Goal: Task Accomplishment & Management: Complete application form

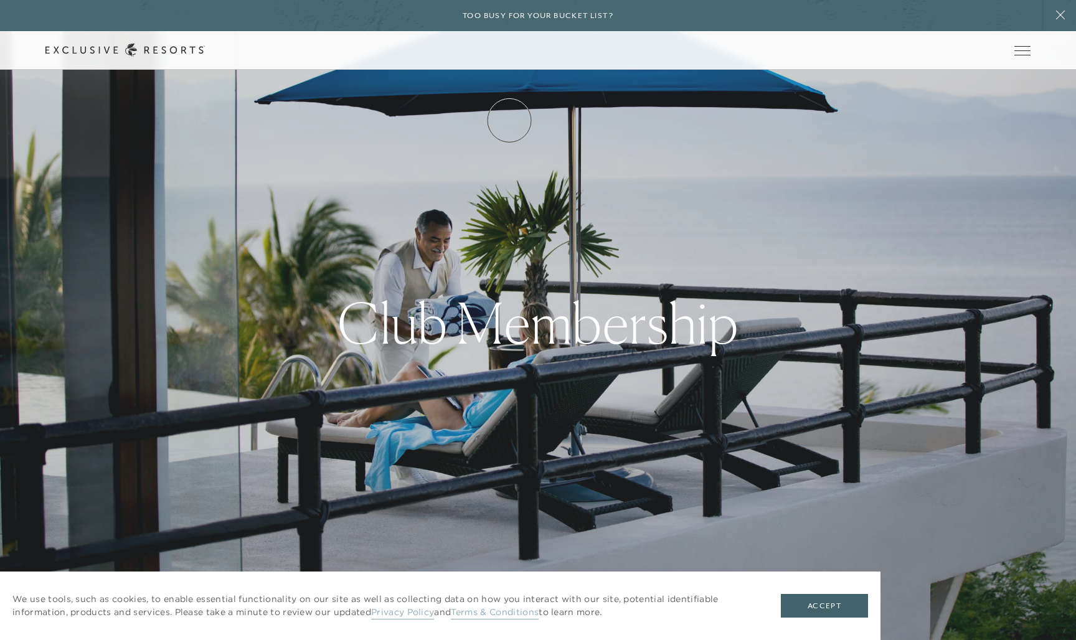
click at [0, 0] on link "How it works" at bounding box center [0, 0] width 0 height 0
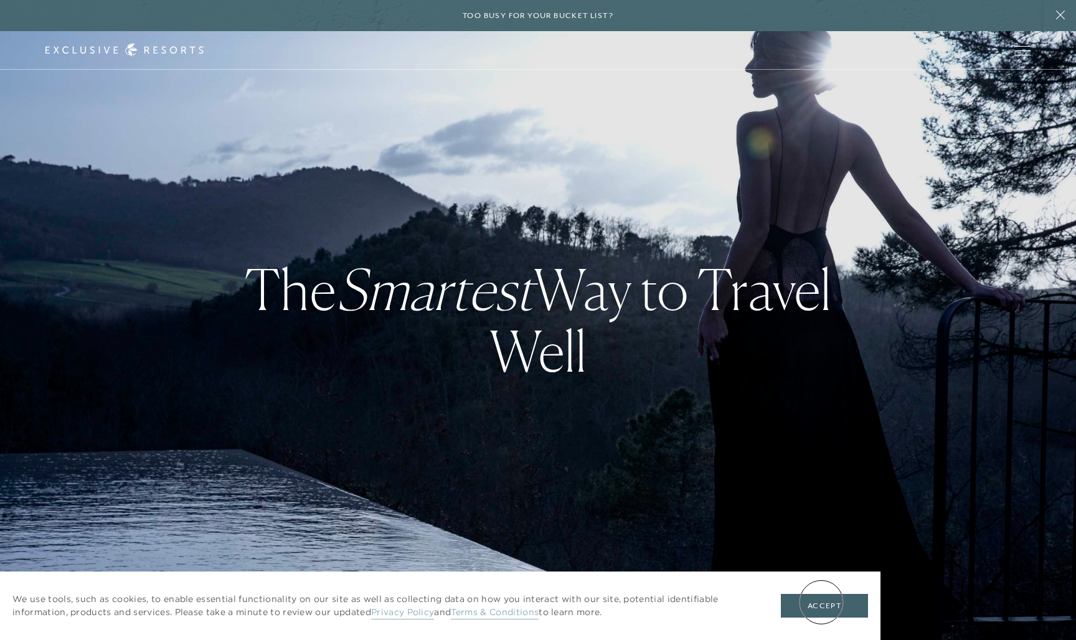
click at [821, 601] on button "Accept" at bounding box center [824, 606] width 87 height 24
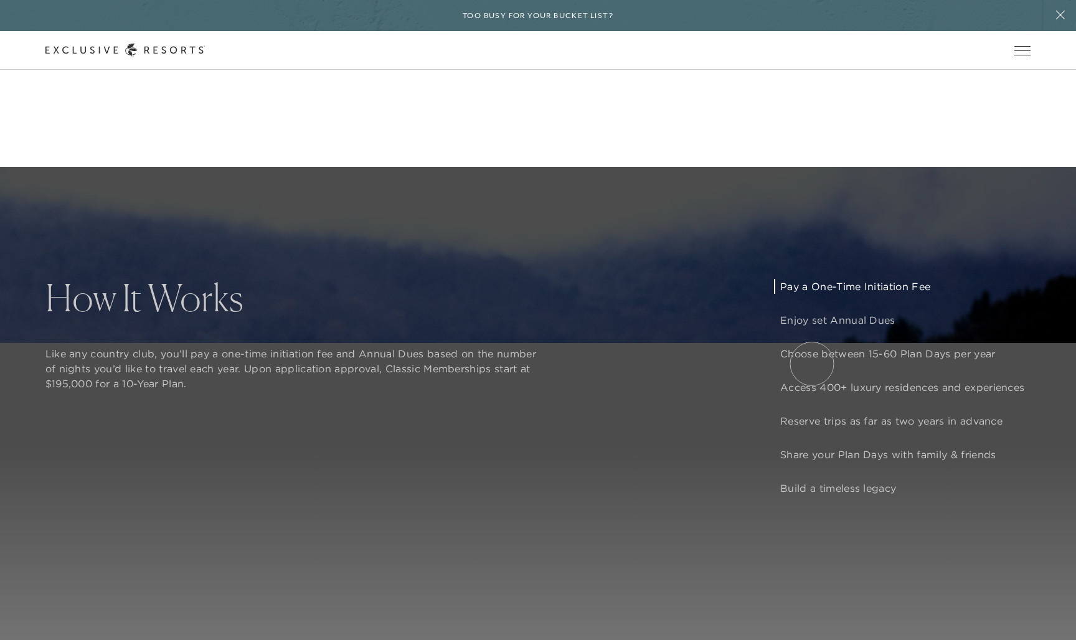
scroll to position [1013, 0]
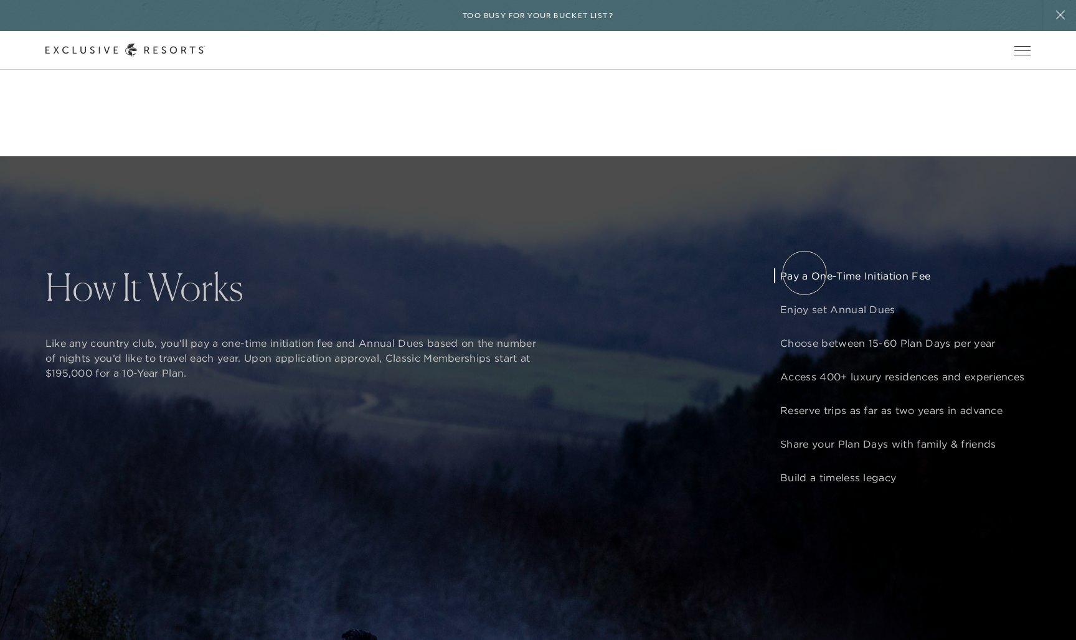
click at [804, 273] on p "Pay a One-Time Initiation Fee" at bounding box center [902, 275] width 244 height 15
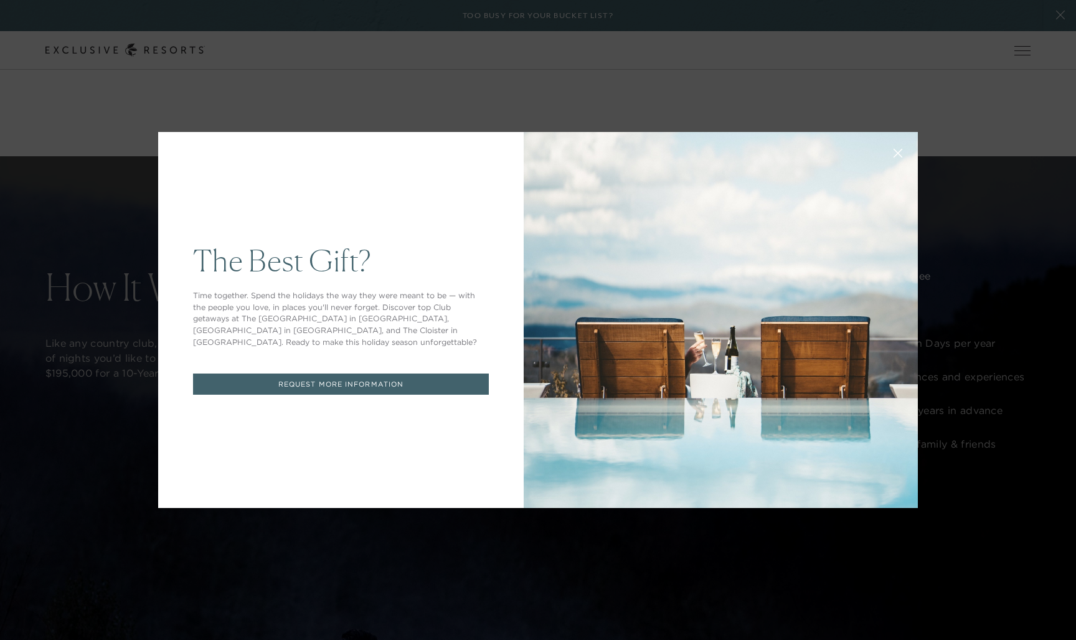
click at [458, 639] on div "The Best Gift? Time together. Spend the holidays the way they were meant to be …" at bounding box center [538, 320] width 1076 height 640
click at [897, 152] on icon at bounding box center [898, 153] width 8 height 8
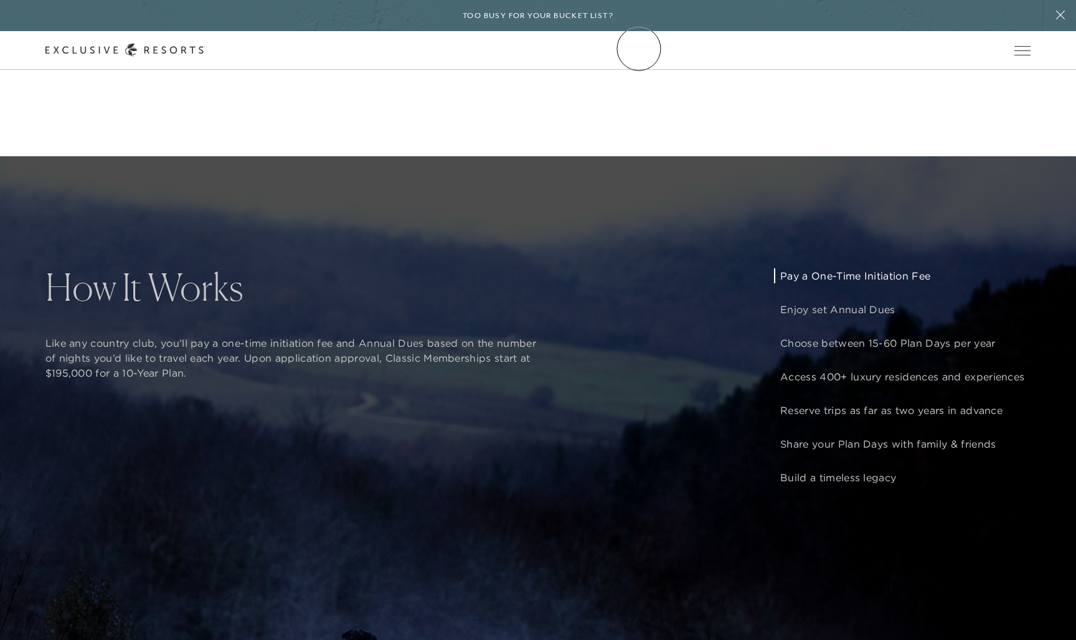
click at [0, 0] on link "Community" at bounding box center [0, 0] width 0 height 0
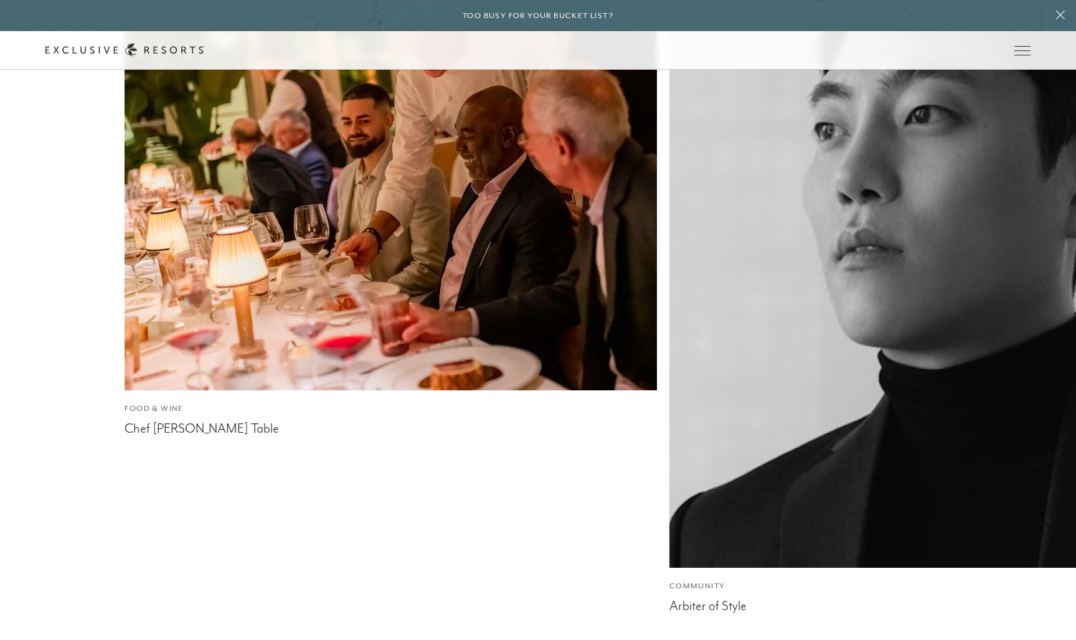
scroll to position [5347, 0]
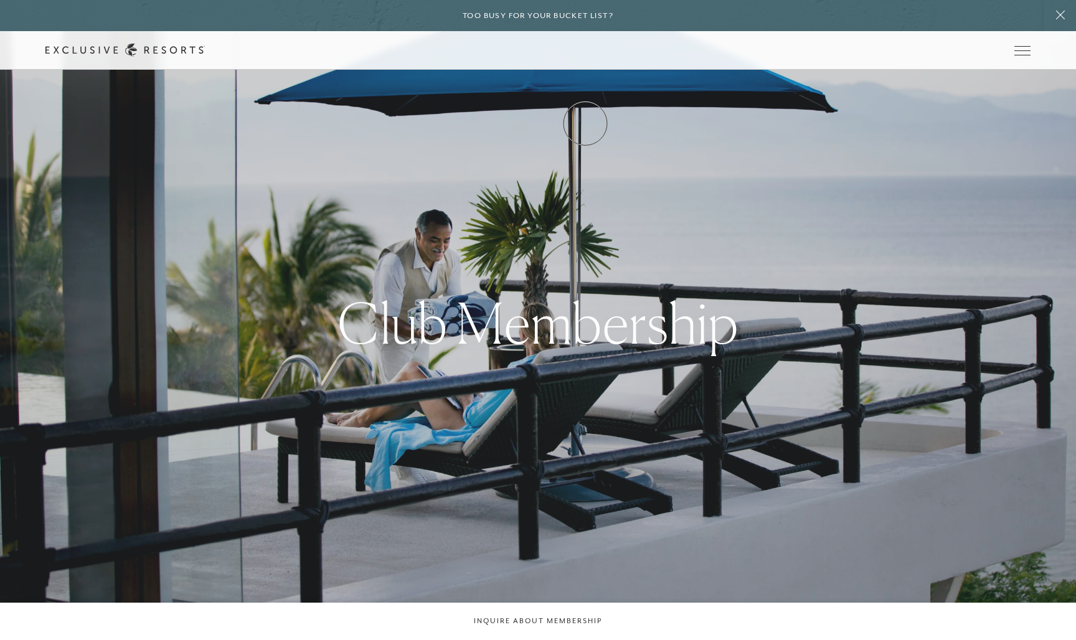
click at [0, 0] on link "Experience Collection" at bounding box center [0, 0] width 0 height 0
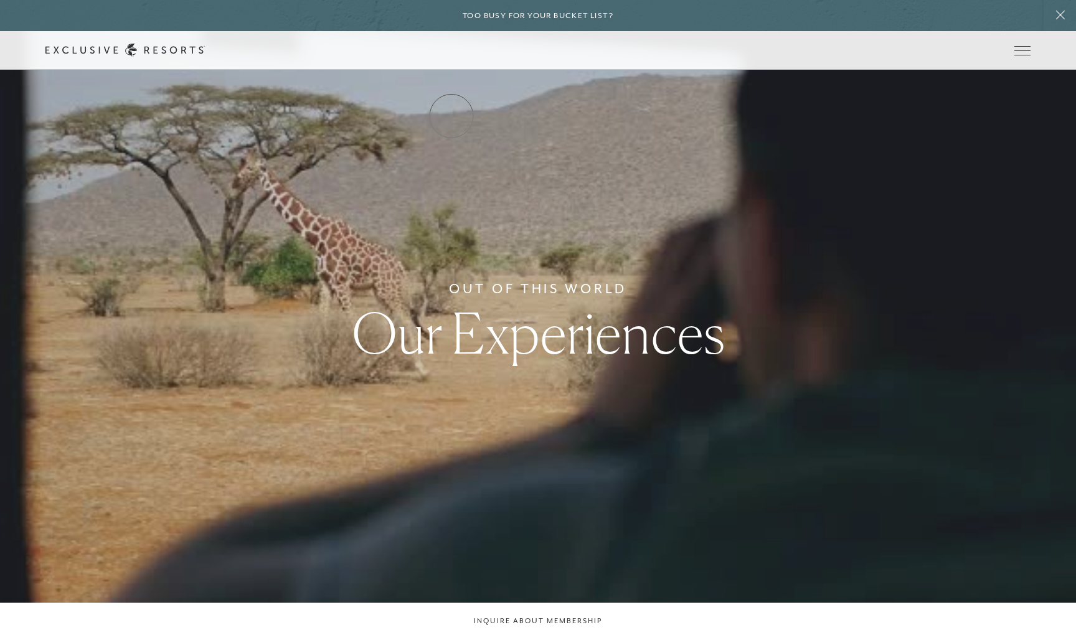
click at [0, 0] on link "Residence Collection" at bounding box center [0, 0] width 0 height 0
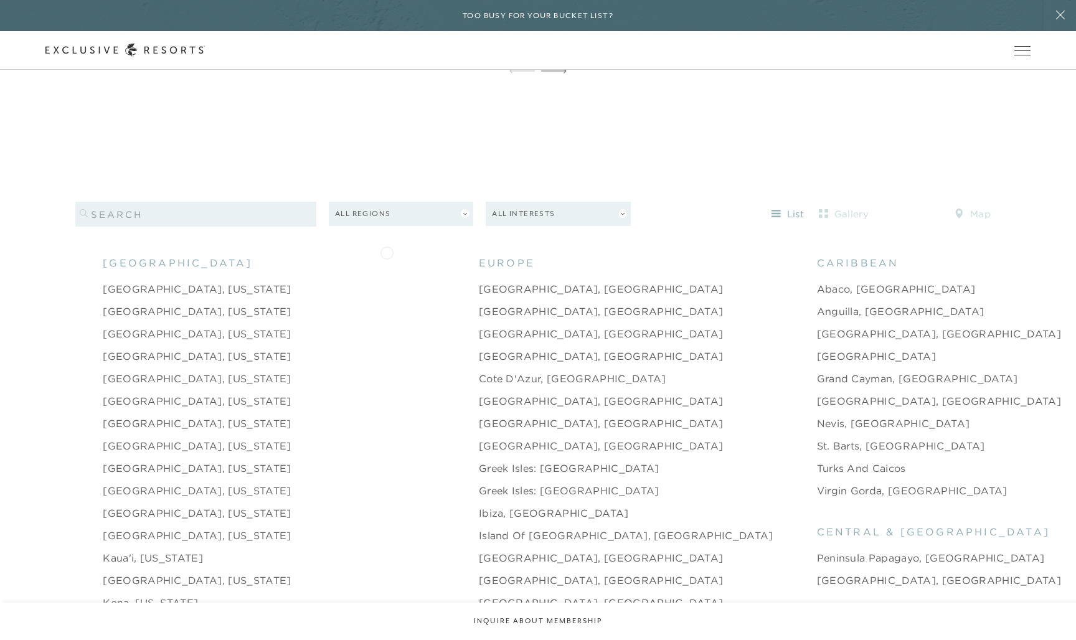
scroll to position [1282, 0]
click at [817, 281] on link "Abaco, [GEOGRAPHIC_DATA]" at bounding box center [896, 288] width 159 height 15
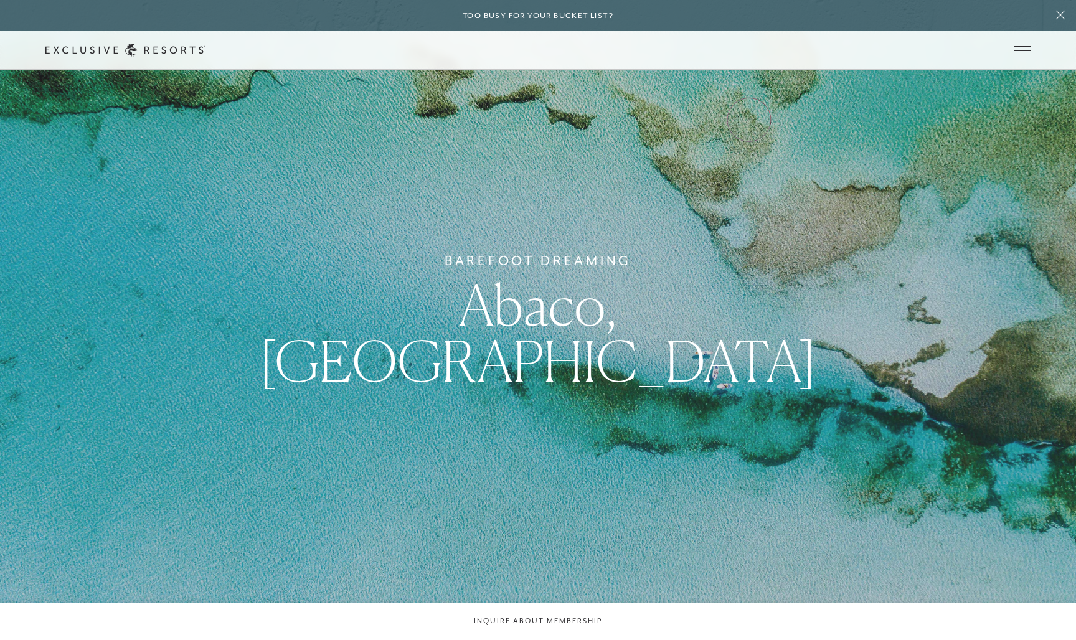
click at [0, 0] on link "Inquire now" at bounding box center [0, 0] width 0 height 0
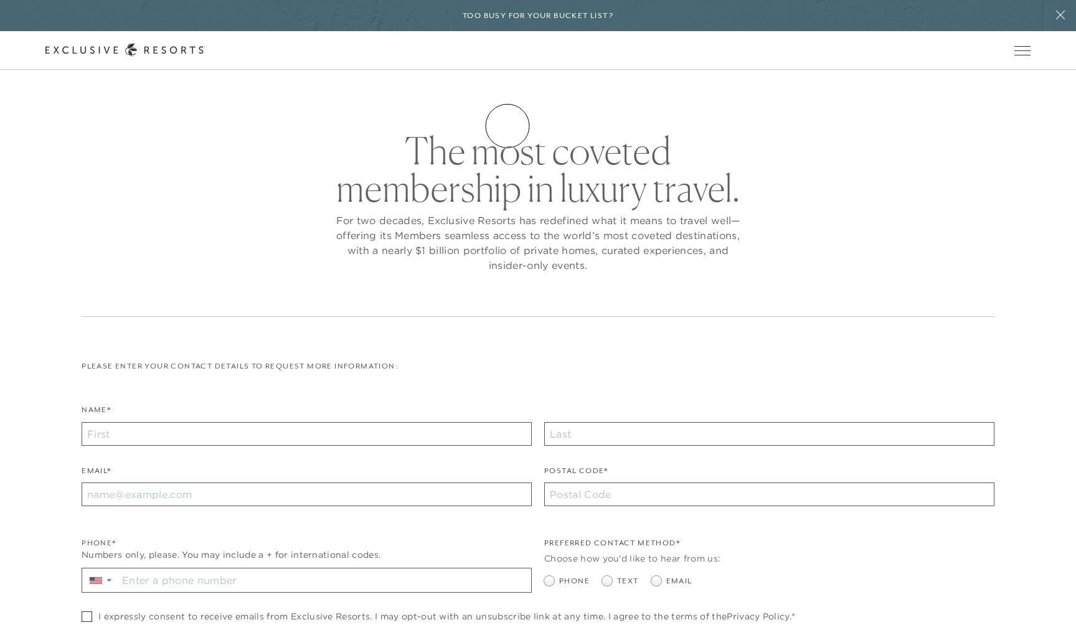
click at [0, 0] on link "How it works" at bounding box center [0, 0] width 0 height 0
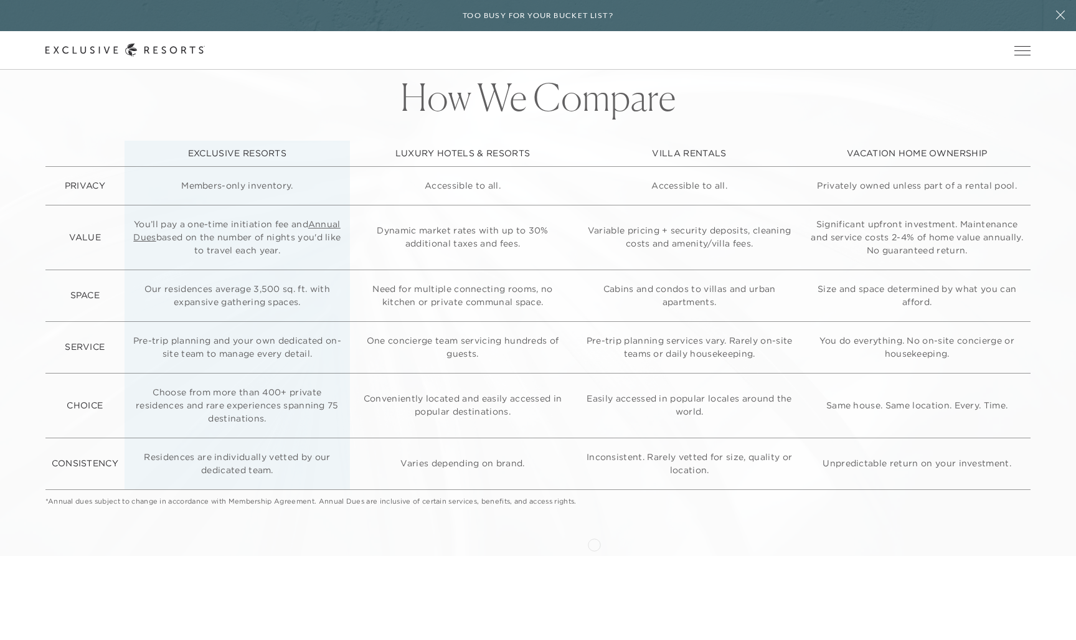
scroll to position [3493, 0]
click at [329, 220] on link "Annual Dues" at bounding box center [236, 229] width 207 height 24
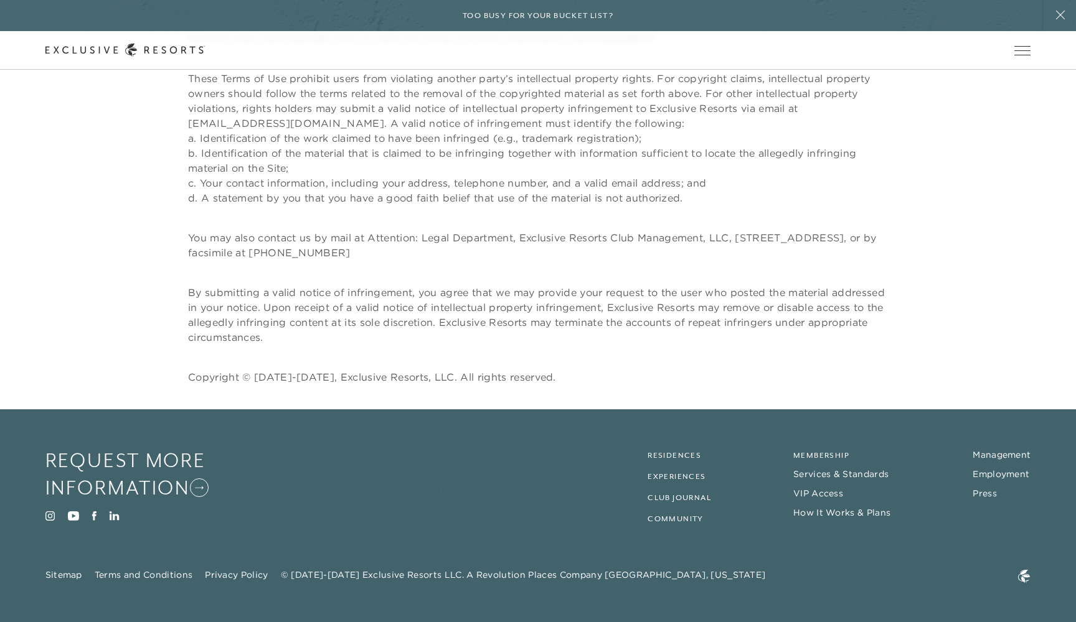
scroll to position [3213, 0]
click at [675, 454] on link "Residences" at bounding box center [674, 456] width 54 height 9
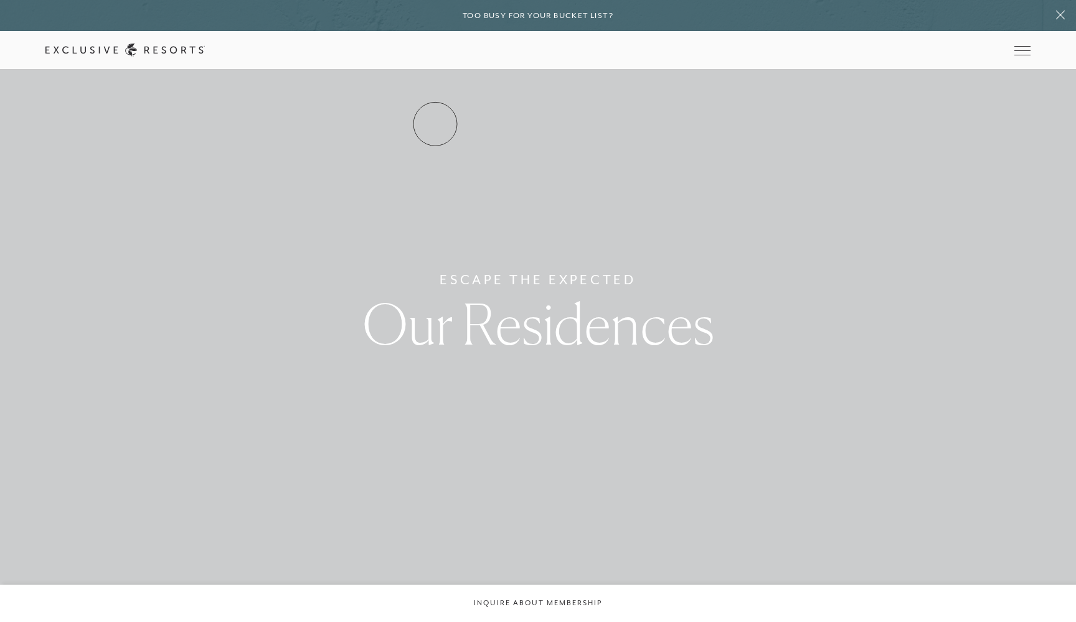
click at [0, 0] on link "Residence Collection" at bounding box center [0, 0] width 0 height 0
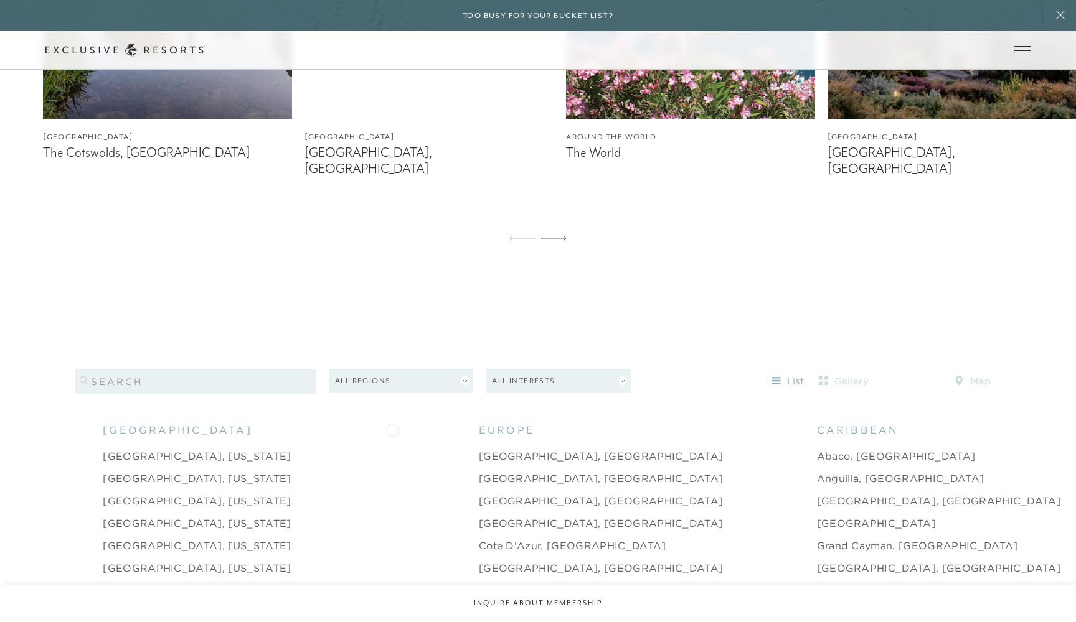
scroll to position [1099, 0]
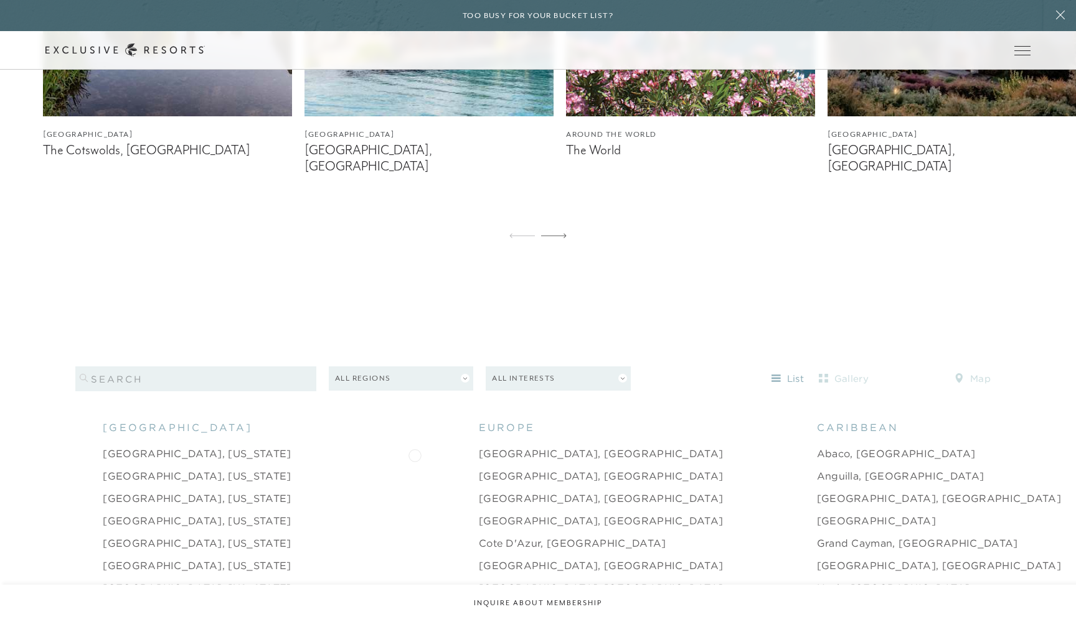
click at [479, 469] on link "[GEOGRAPHIC_DATA], [GEOGRAPHIC_DATA]" at bounding box center [601, 476] width 245 height 15
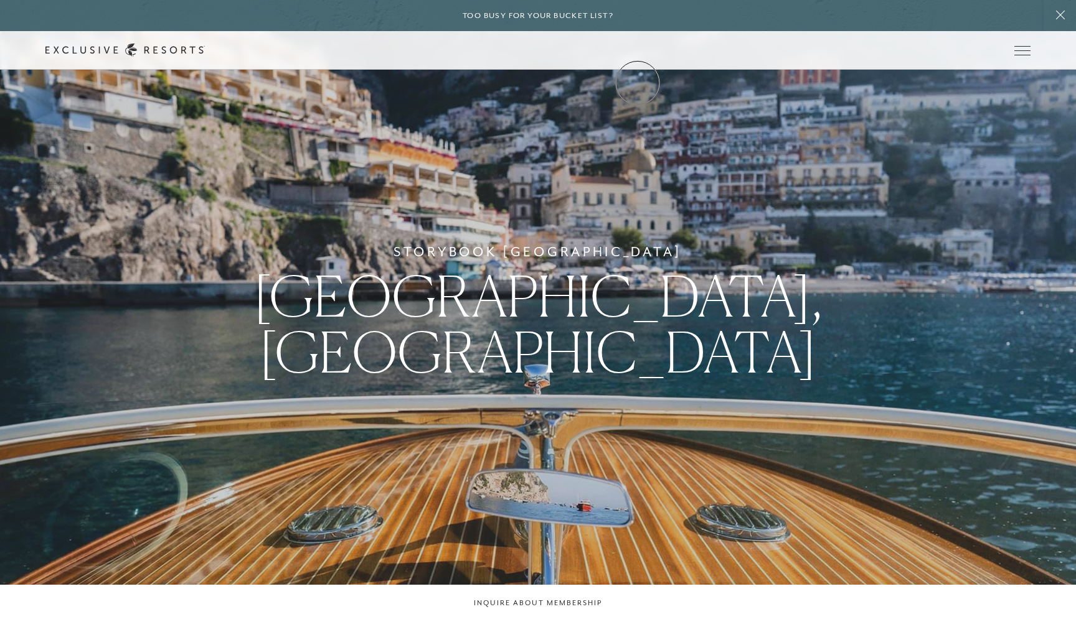
click at [0, 0] on link "Community" at bounding box center [0, 0] width 0 height 0
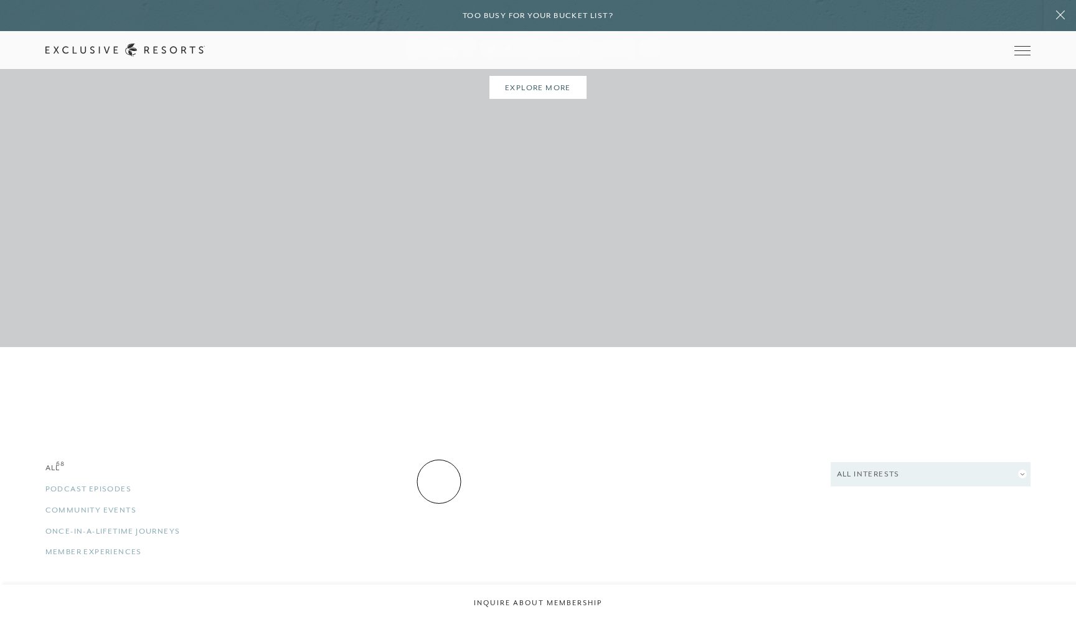
scroll to position [1020, 0]
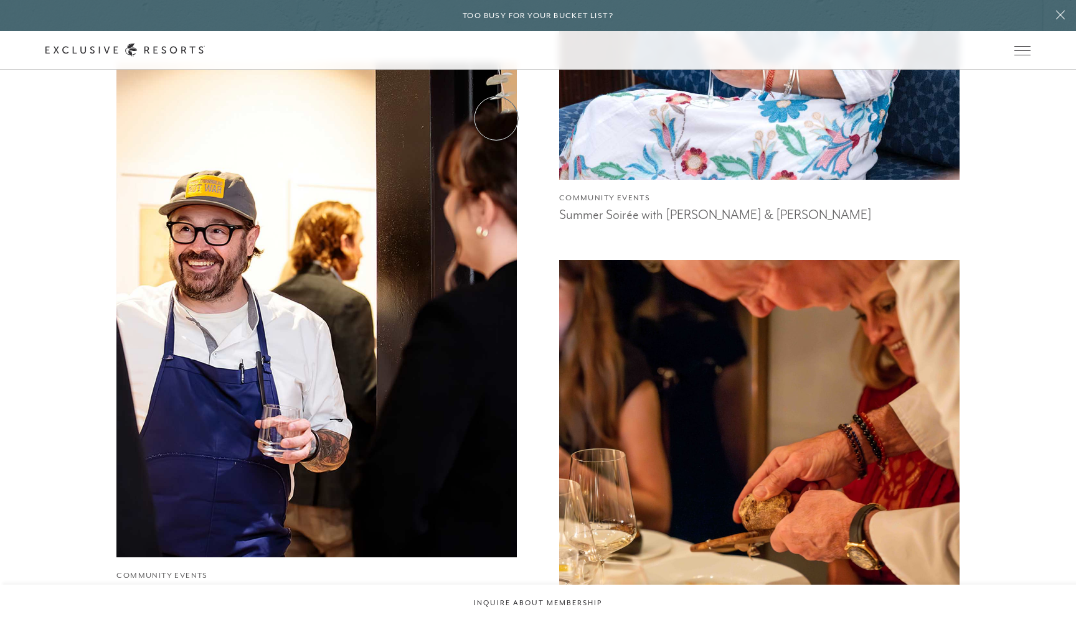
click at [0, 0] on link "How it works" at bounding box center [0, 0] width 0 height 0
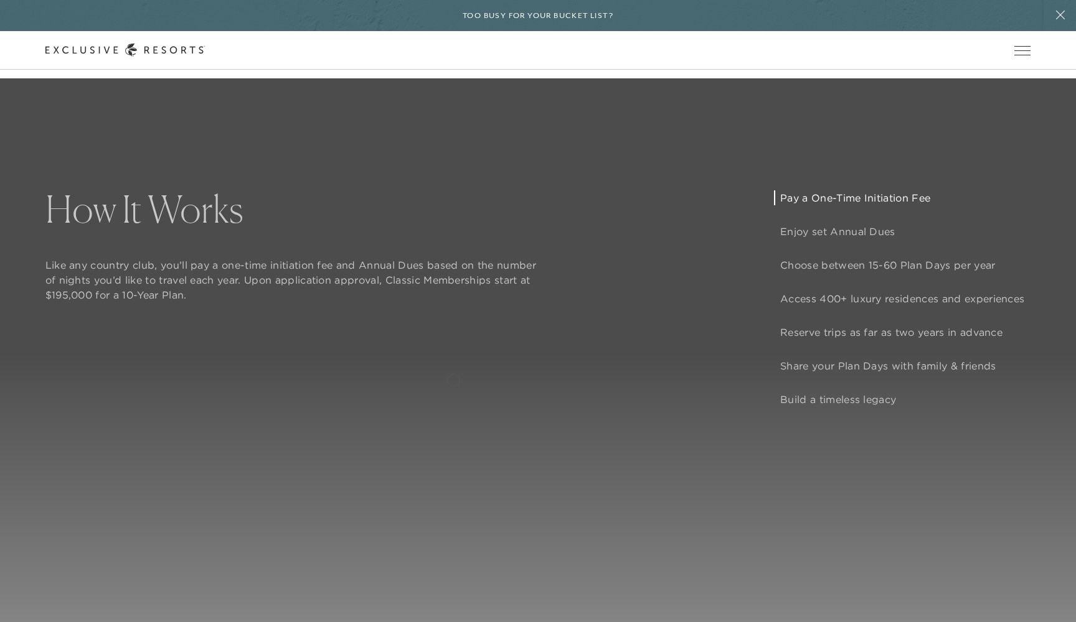
scroll to position [1076, 0]
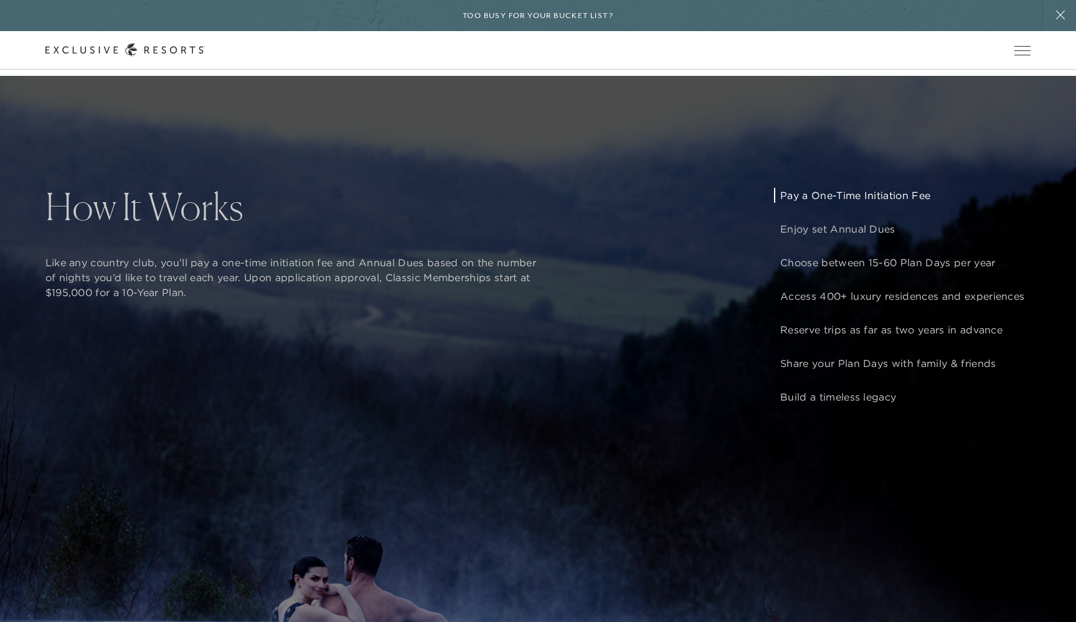
click at [819, 197] on p "Pay a One-Time Initiation Fee" at bounding box center [902, 195] width 244 height 15
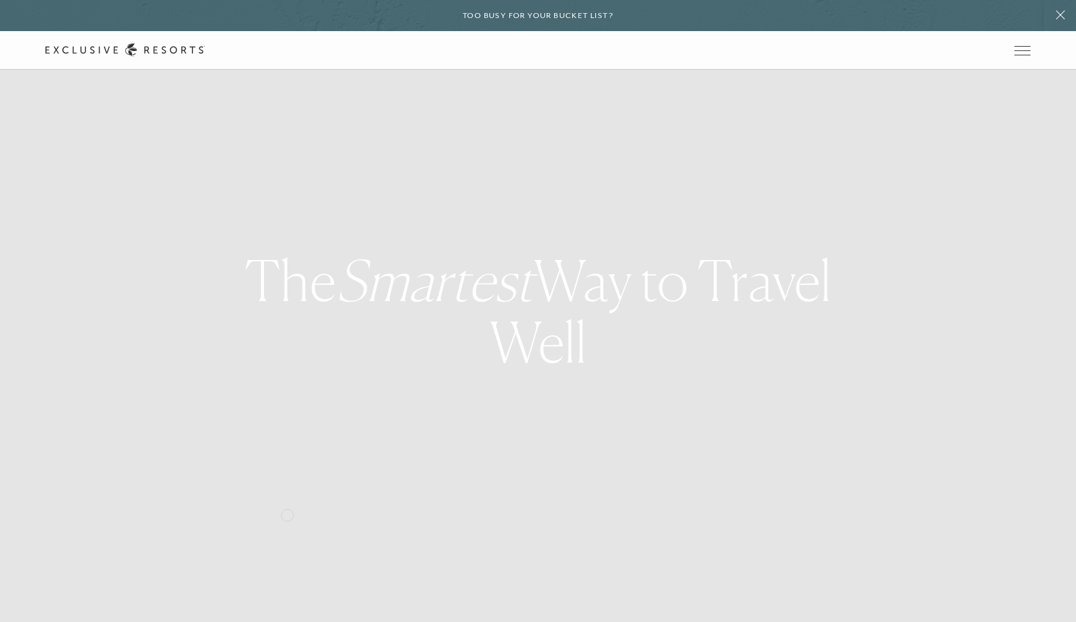
scroll to position [0, 0]
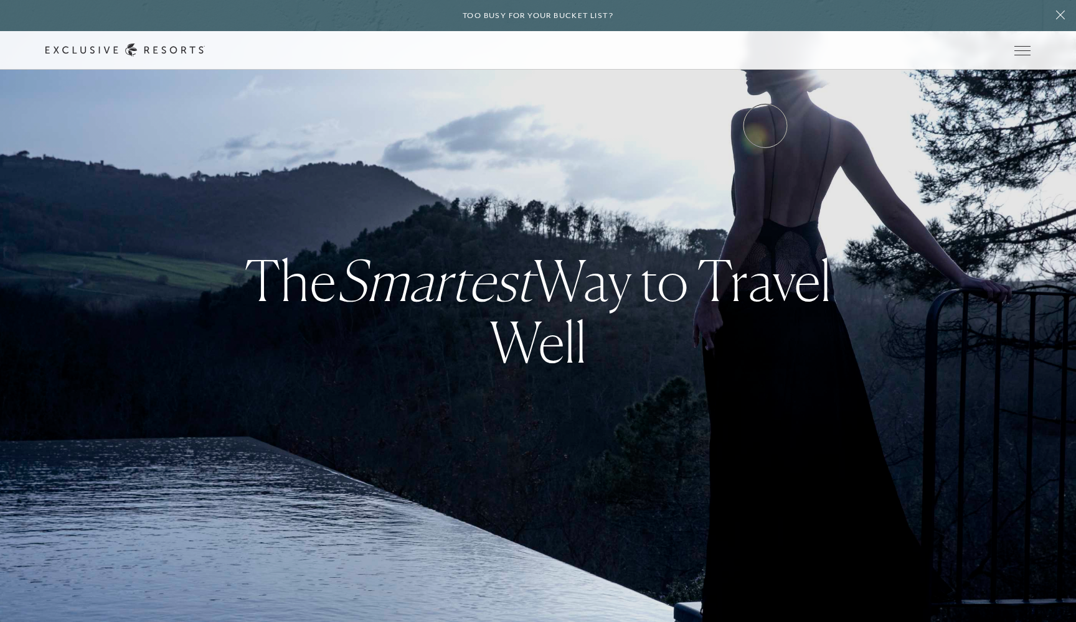
click at [0, 0] on link "Inquire now" at bounding box center [0, 0] width 0 height 0
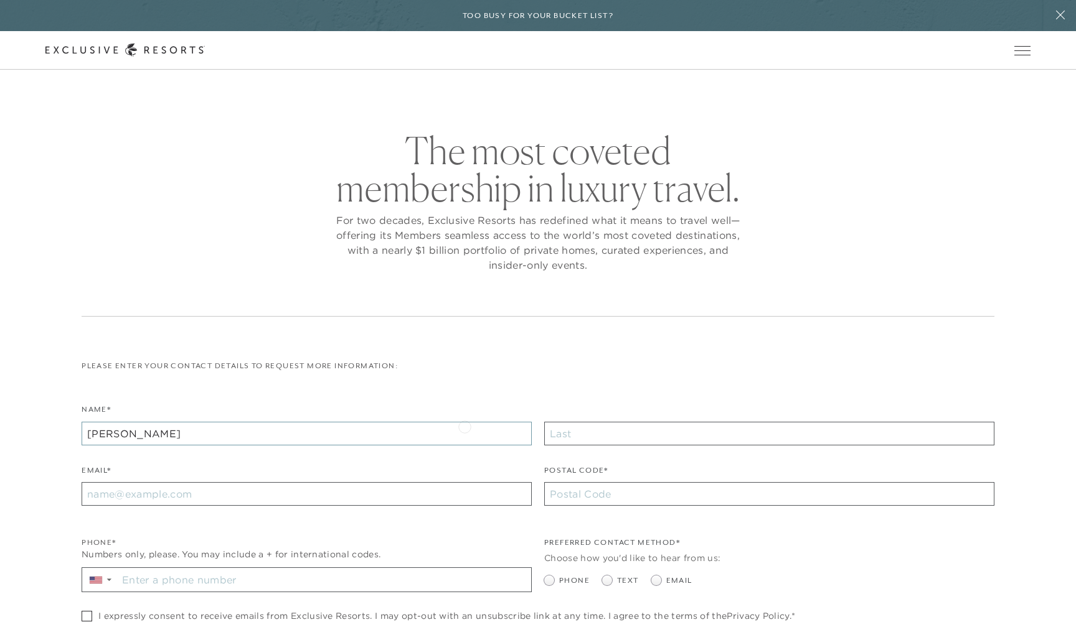
type input "Amy"
type input "Branden"
type input "atbranden@comcast.net"
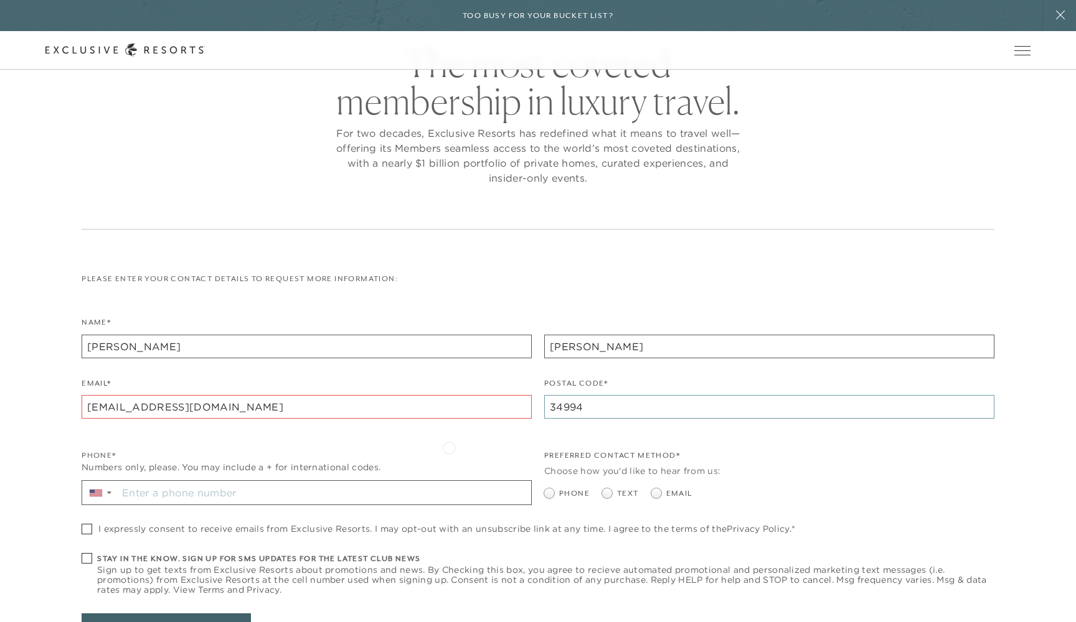
scroll to position [131, 0]
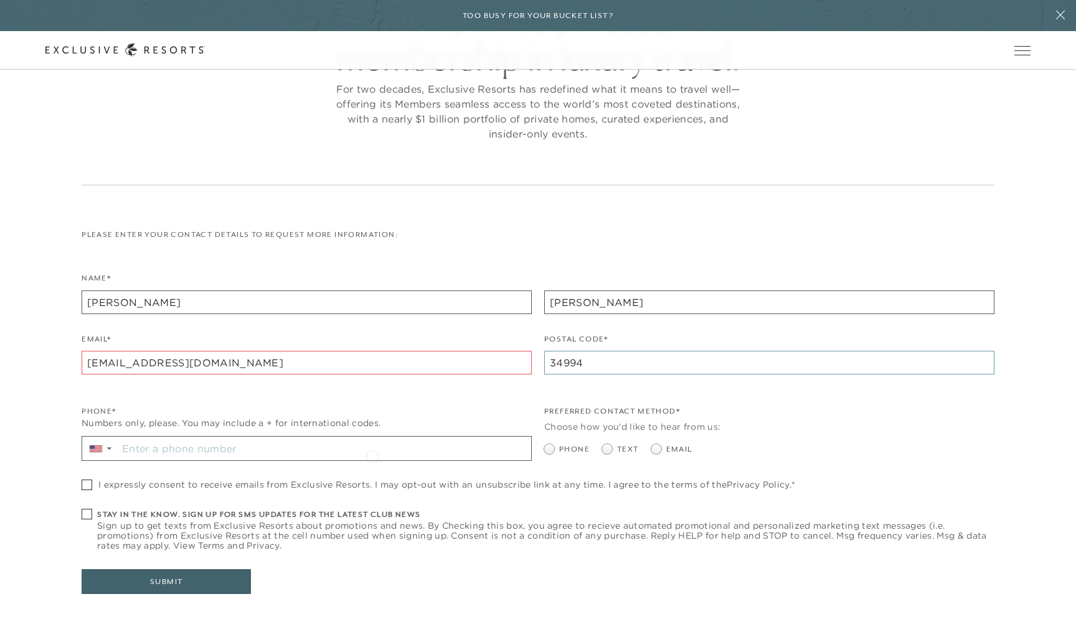
type input "34994"
type input "+1 772 285 1047"
click at [547, 444] on span at bounding box center [549, 449] width 10 height 10
radio input "true"
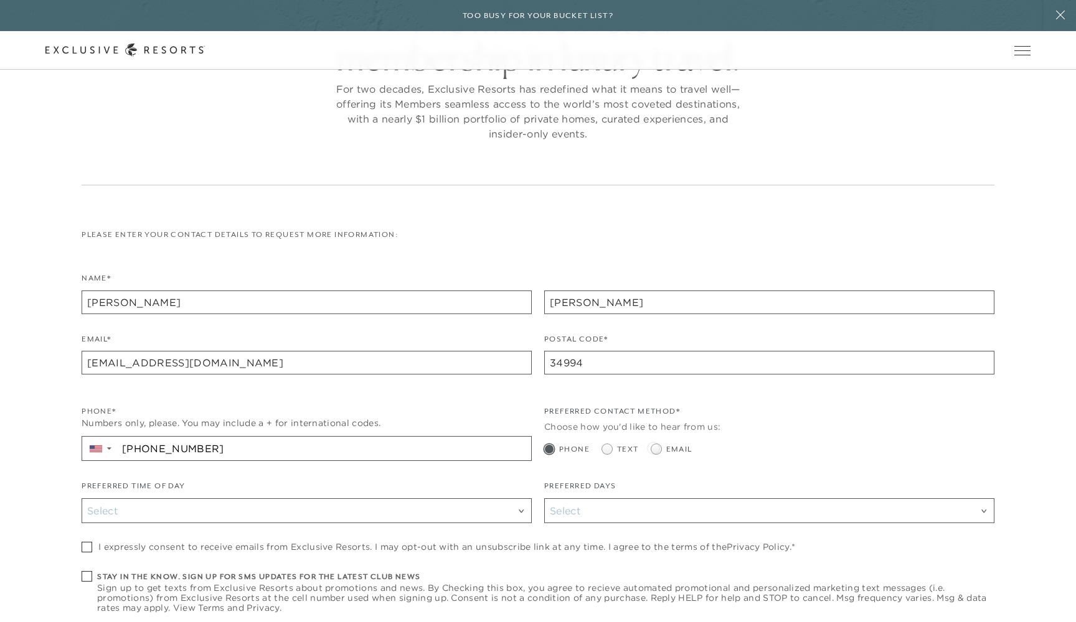
click at [654, 447] on span at bounding box center [656, 449] width 10 height 10
radio input "true"
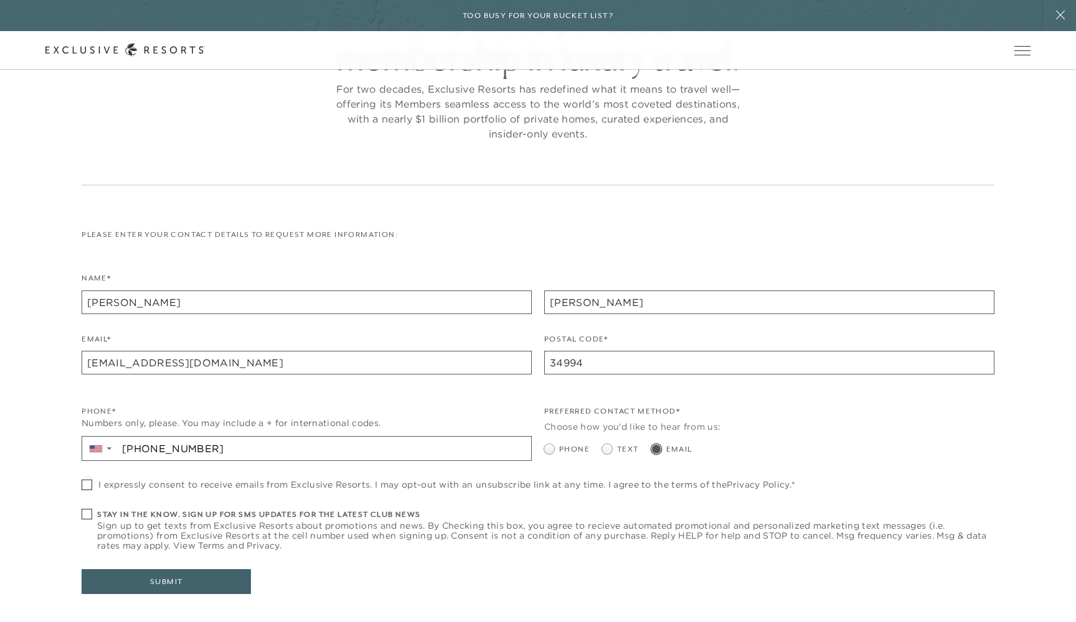
click at [88, 482] on span at bounding box center [87, 485] width 11 height 11
checkbox input "true"
click at [87, 515] on span at bounding box center [87, 514] width 11 height 11
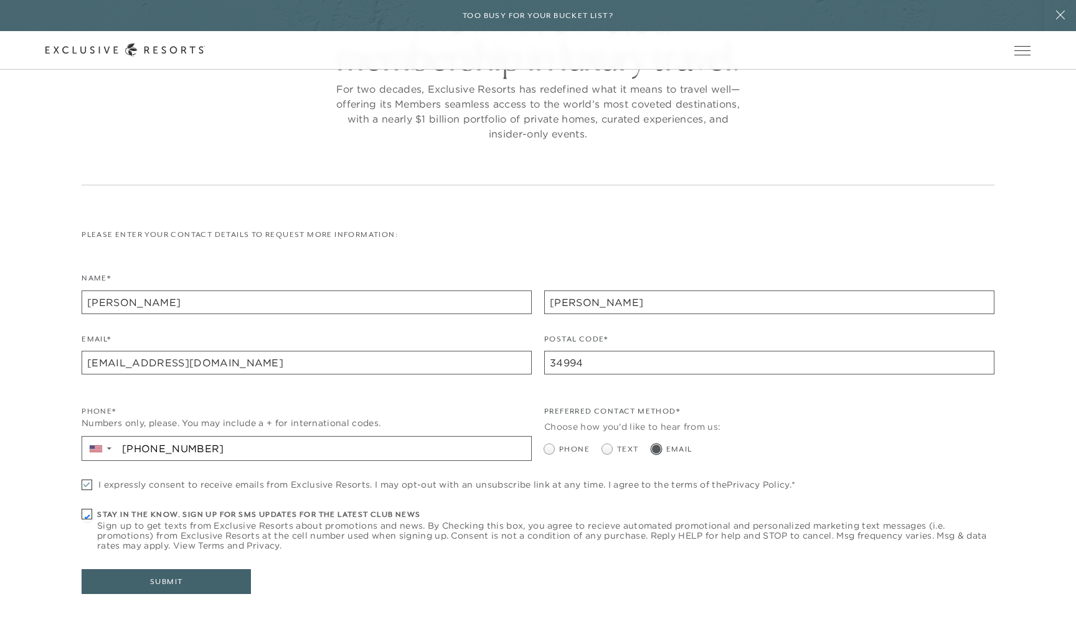
checkbox input "true"
click at [154, 575] on button "Submit" at bounding box center [166, 582] width 169 height 25
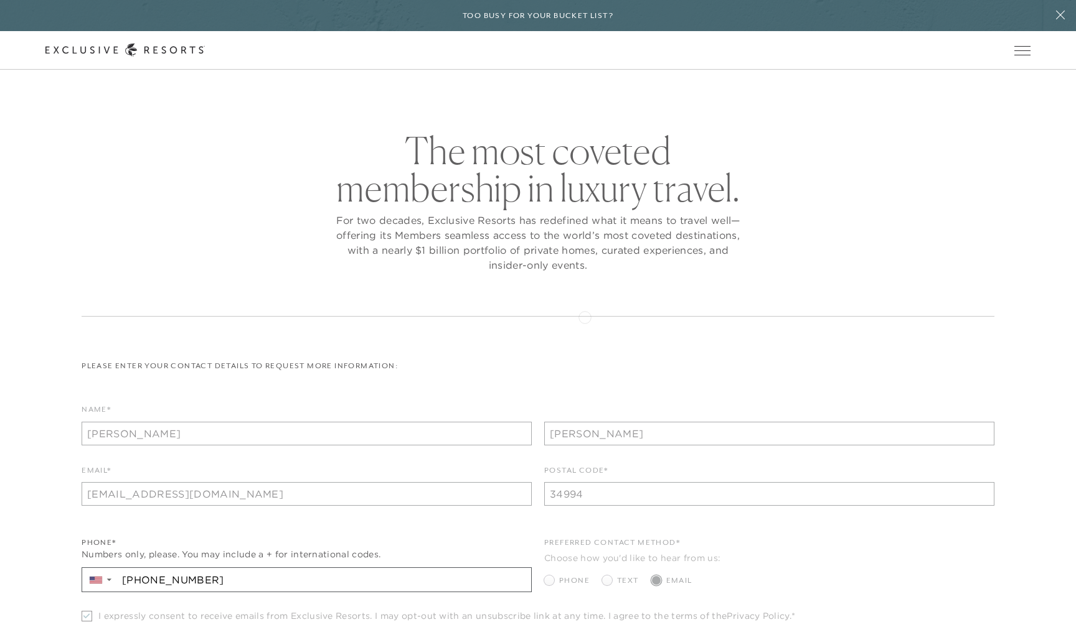
scroll to position [0, 0]
click at [0, 0] on link "Experience Collection" at bounding box center [0, 0] width 0 height 0
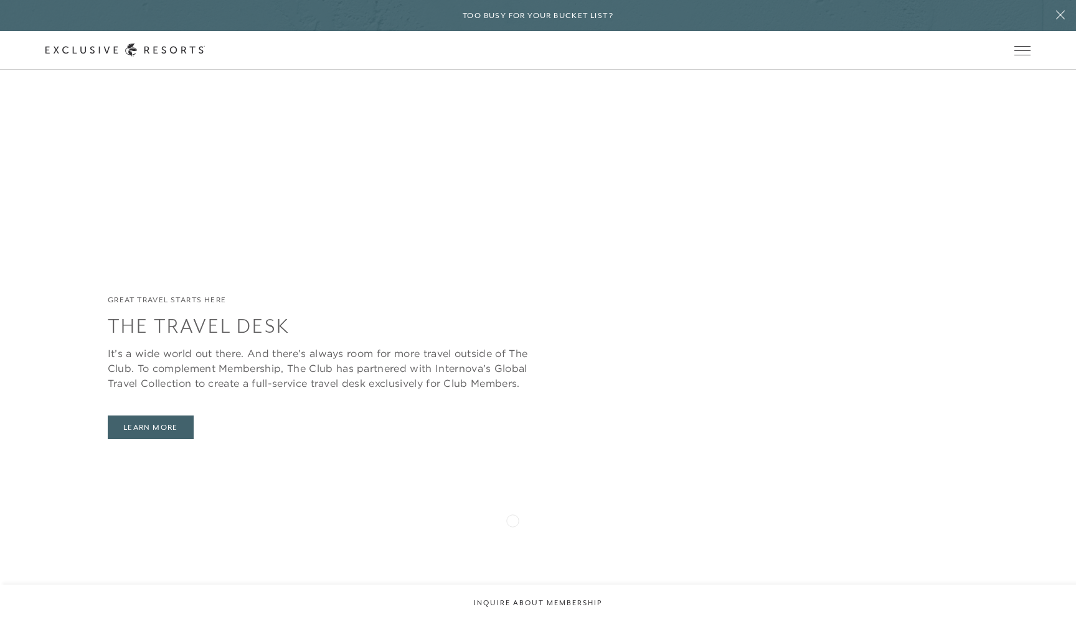
scroll to position [2987, 0]
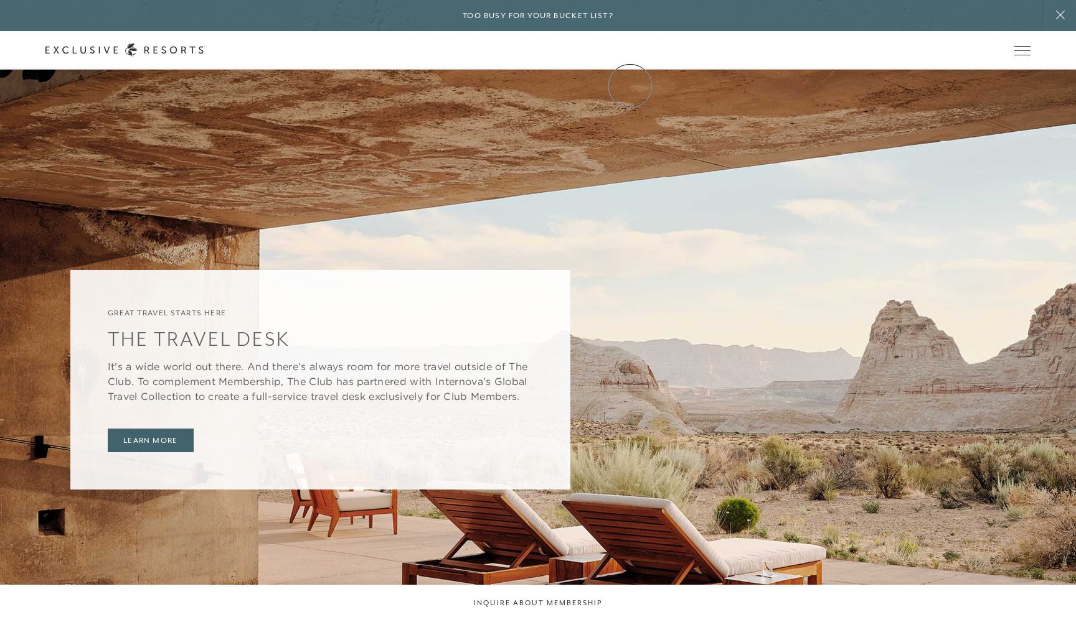
click at [0, 0] on link "Community" at bounding box center [0, 0] width 0 height 0
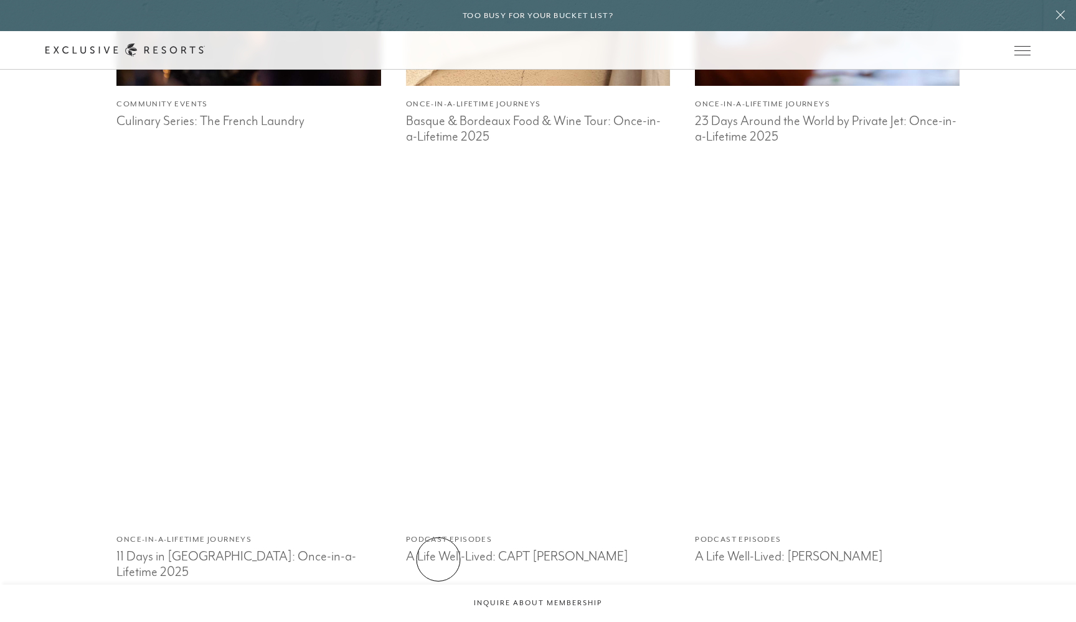
scroll to position [3440, 0]
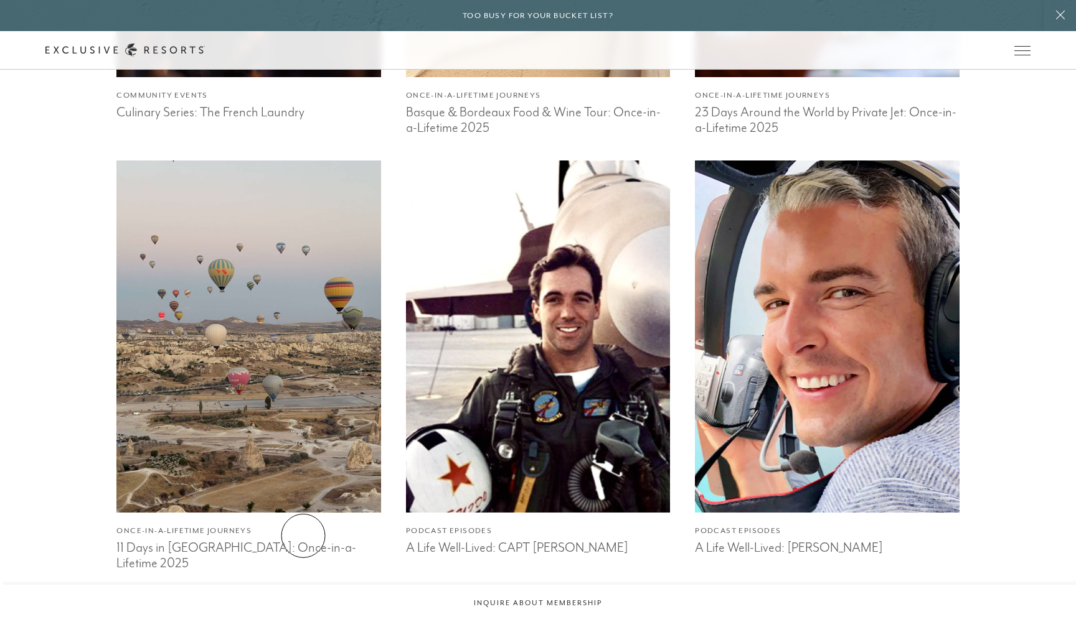
click at [303, 537] on h3 "11 Days in [GEOGRAPHIC_DATA]: Once-in-a-Lifetime 2025" at bounding box center [248, 554] width 264 height 34
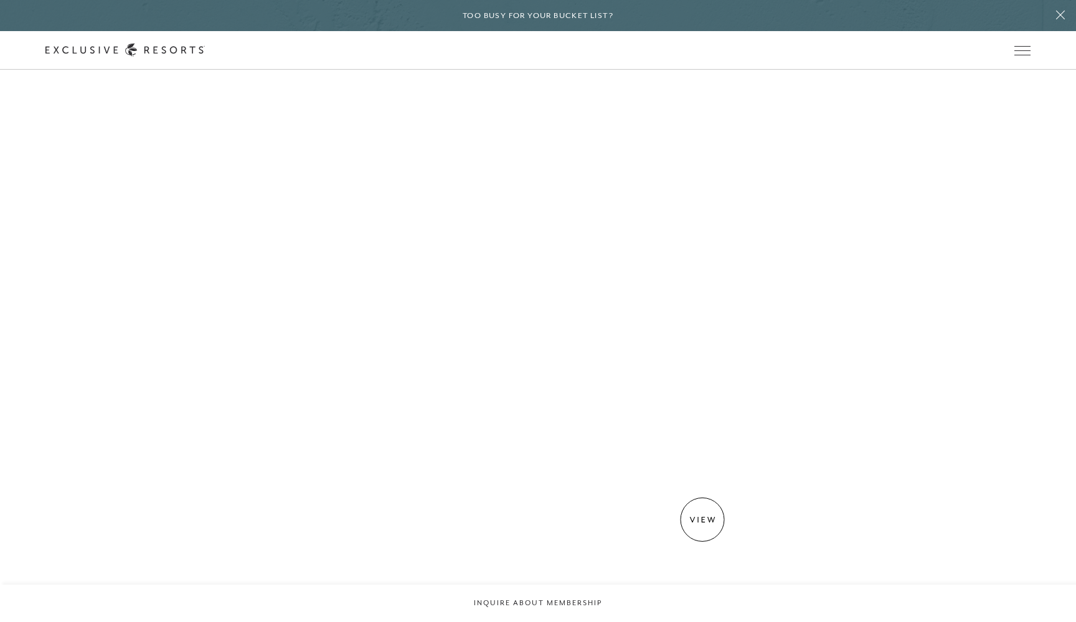
scroll to position [2026, 0]
